Goal: Task Accomplishment & Management: Complete application form

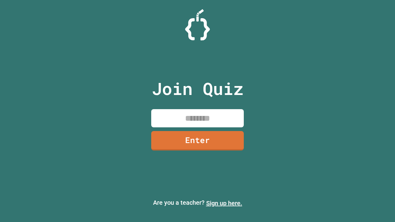
click at [224, 203] on link "Sign up here." at bounding box center [224, 203] width 36 height 7
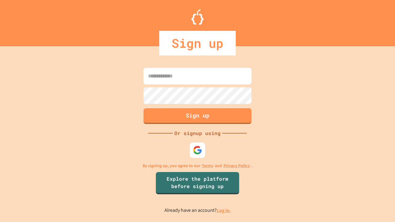
click at [224, 211] on link "Log in." at bounding box center [224, 210] width 14 height 6
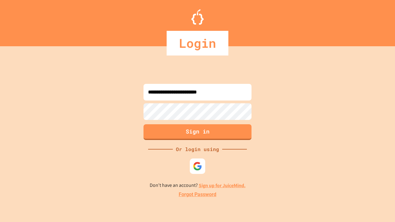
type input "**********"
